Goal: Share content

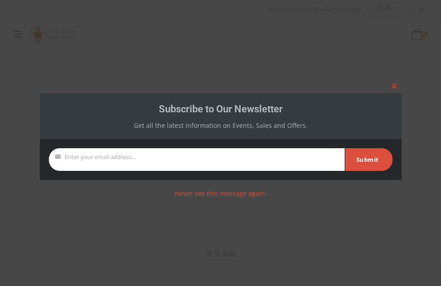
click at [393, 86] on span at bounding box center [394, 85] width 14 height 5
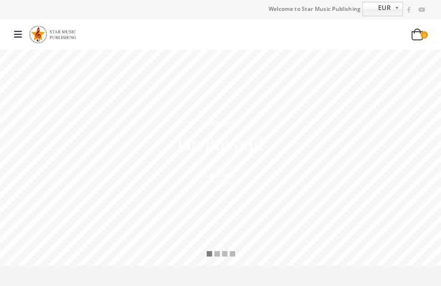
click at [18, 31] on icon at bounding box center [18, 34] width 8 height 9
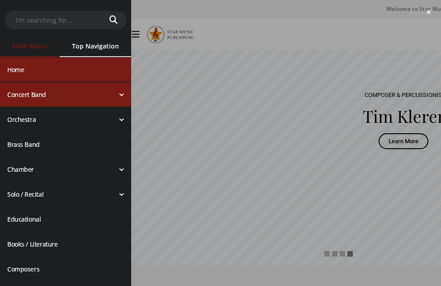
click at [79, 96] on link "Concert Band" at bounding box center [65, 94] width 131 height 24
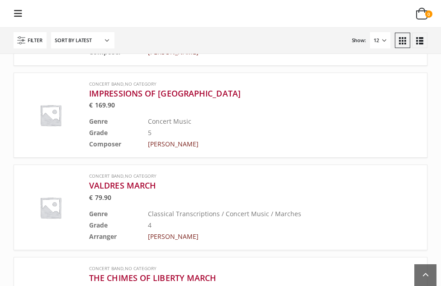
scroll to position [317, 0]
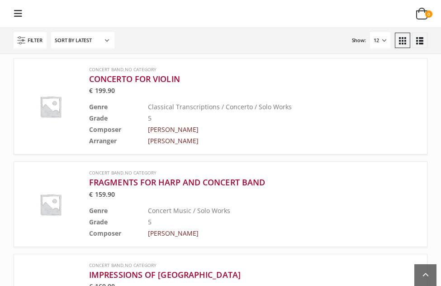
click at [43, 102] on img at bounding box center [50, 106] width 59 height 59
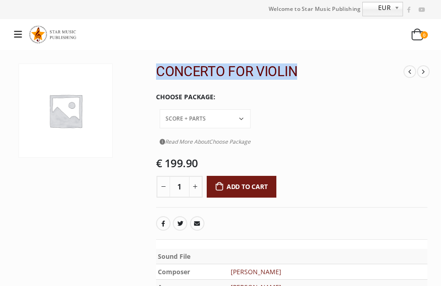
drag, startPoint x: 308, startPoint y: 68, endPoint x: 159, endPoint y: 69, distance: 148.9
click at [159, 69] on h2 "CONCERTO FOR VIOLIN" at bounding box center [280, 71] width 248 height 16
copy h2 "CONCERTO FOR VIOLIN"
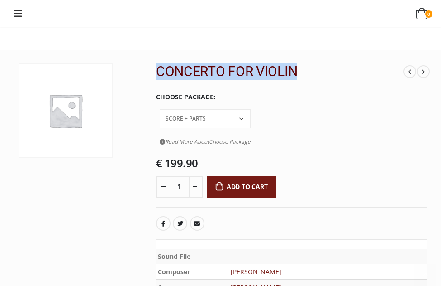
scroll to position [136, 0]
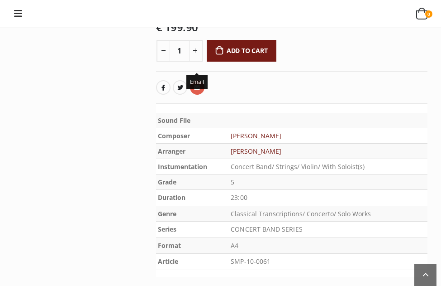
click at [194, 80] on link "Email" at bounding box center [197, 87] width 14 height 14
